Goal: Navigation & Orientation: Find specific page/section

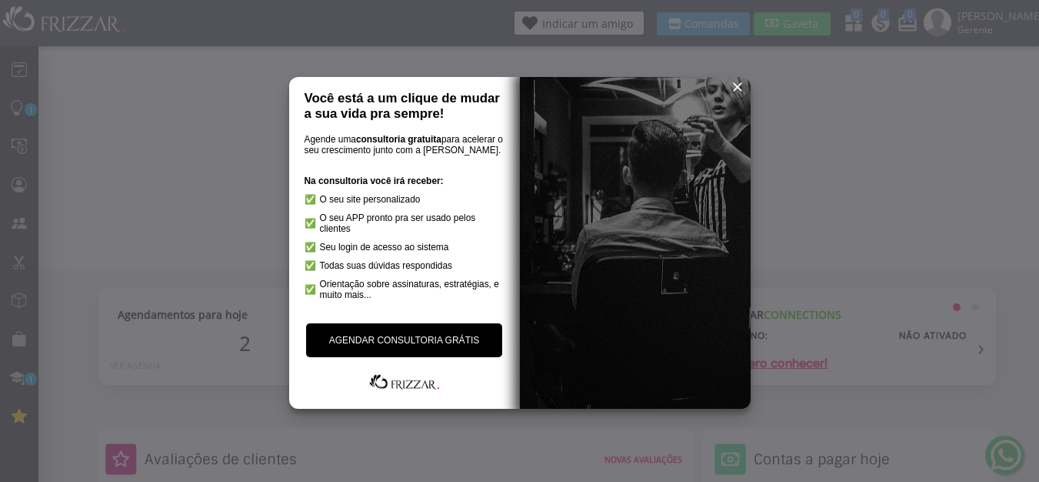
click at [734, 83] on span "reset" at bounding box center [737, 86] width 15 height 15
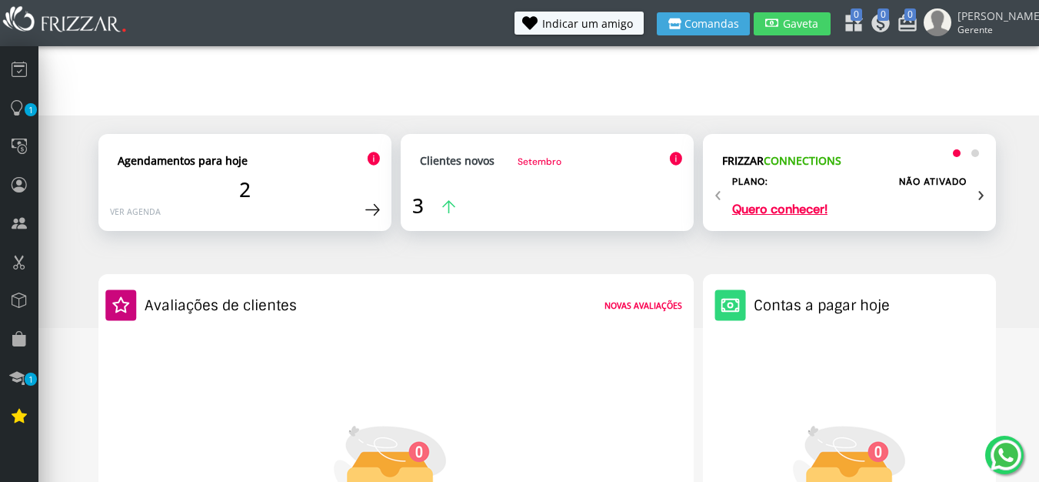
scroll to position [185, 0]
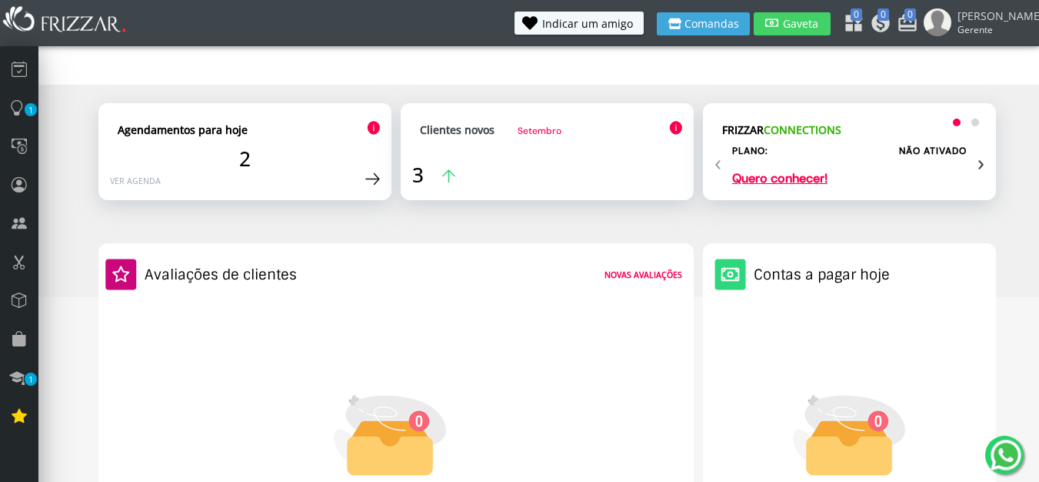
click at [797, 177] on div "‹ ›" at bounding box center [850, 162] width 270 height 32
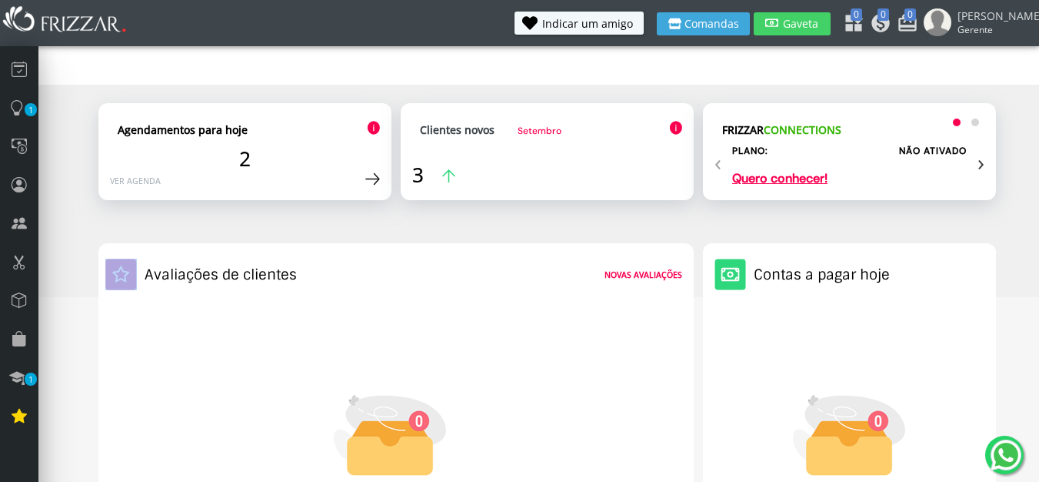
click at [797, 177] on div "‹ ›" at bounding box center [850, 162] width 270 height 32
click at [764, 175] on div "‹ ›" at bounding box center [850, 162] width 270 height 32
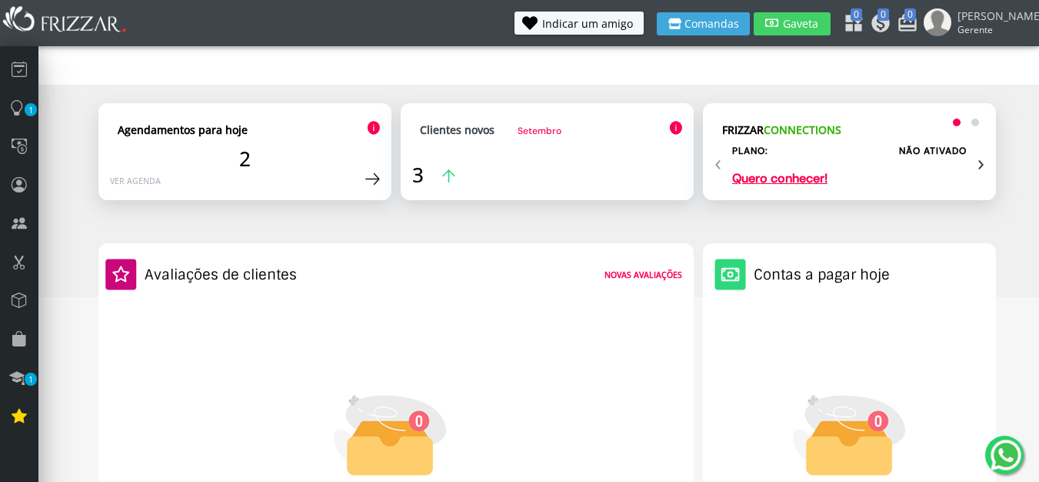
drag, startPoint x: 764, startPoint y: 175, endPoint x: 745, endPoint y: 124, distance: 54.3
click at [745, 124] on div "FRIZZAR CONNECTIONS Plano: NÃO ATIVADO Quero conhecer! FRIZZAR PAY Gateway: NÃO…" at bounding box center [850, 150] width 270 height 70
click at [975, 157] on div "‹ ›" at bounding box center [850, 162] width 270 height 32
click at [979, 161] on span "›" at bounding box center [981, 162] width 7 height 32
click at [722, 165] on div "‹ ›" at bounding box center [850, 162] width 270 height 32
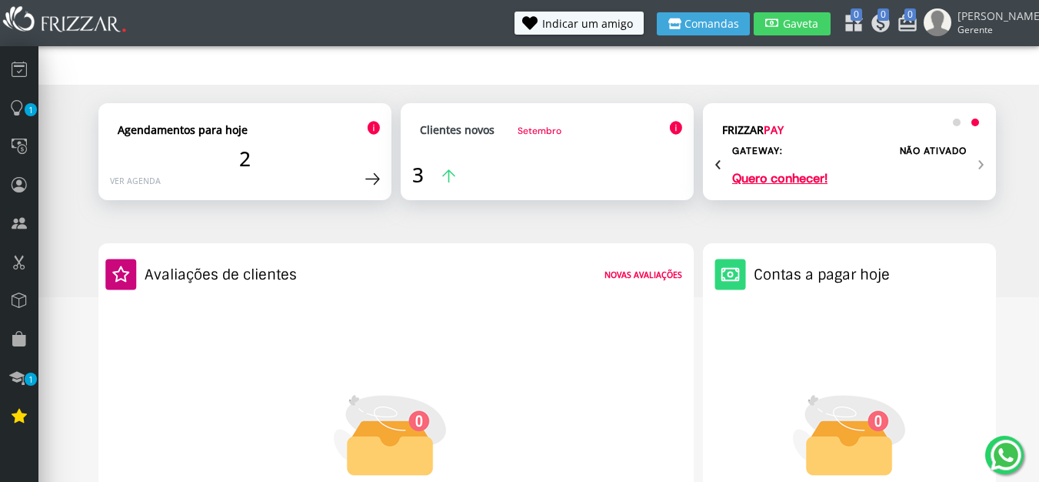
click at [715, 165] on span "‹" at bounding box center [718, 162] width 7 height 32
click at [763, 178] on p "Quero conhecer!" at bounding box center [779, 178] width 95 height 12
